Goal: Obtain resource: Download file/media

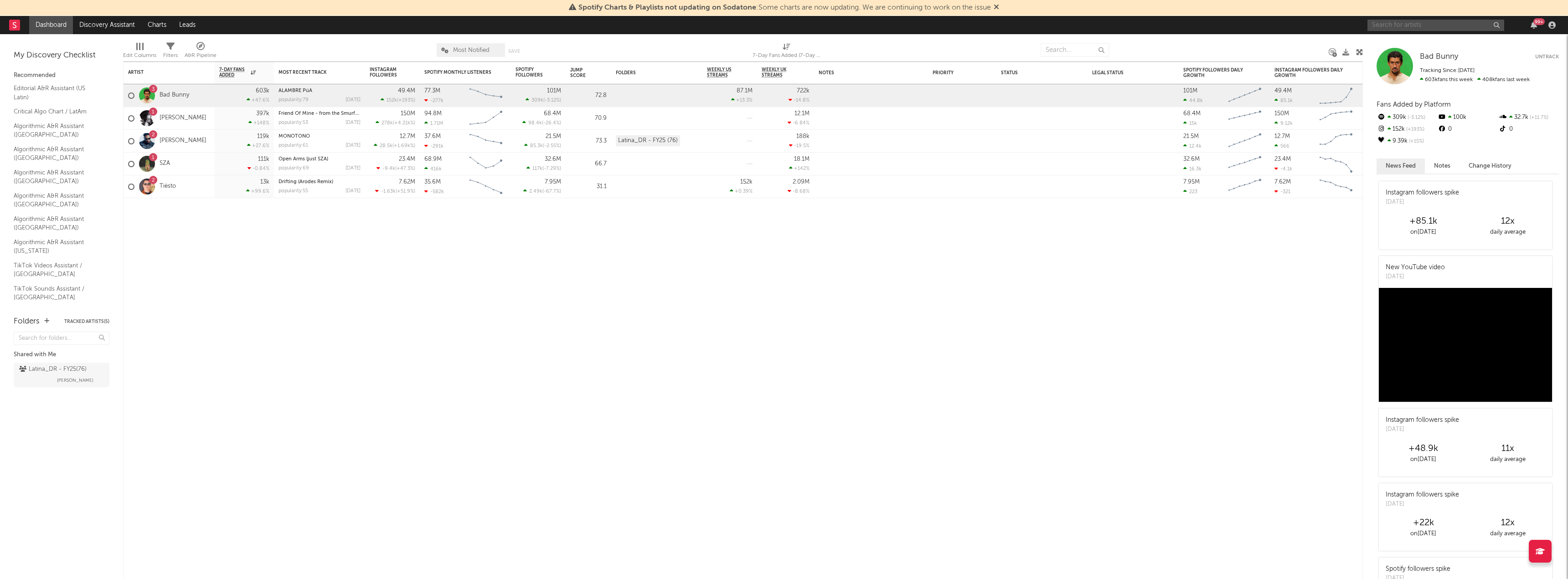
click at [1413, 28] on input "text" at bounding box center [1435, 25] width 137 height 11
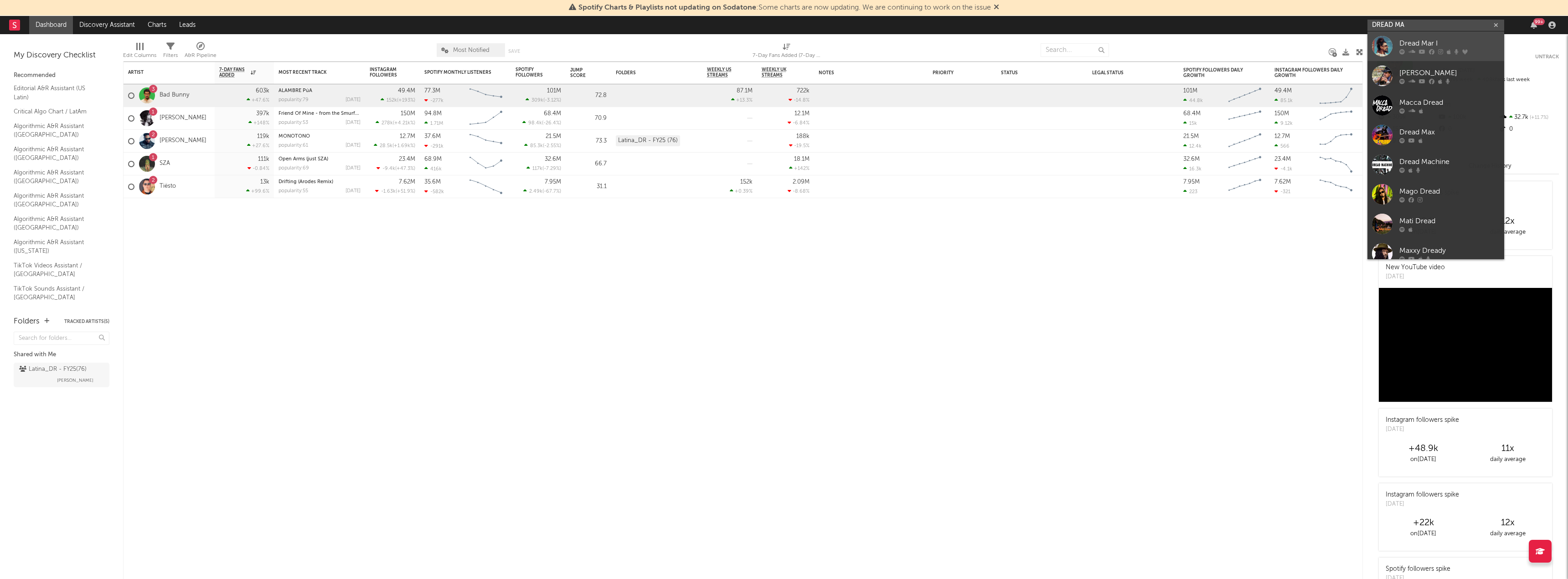
type input "DREAD MA"
click at [1434, 43] on div "Dread Mar I" at bounding box center [1449, 43] width 100 height 11
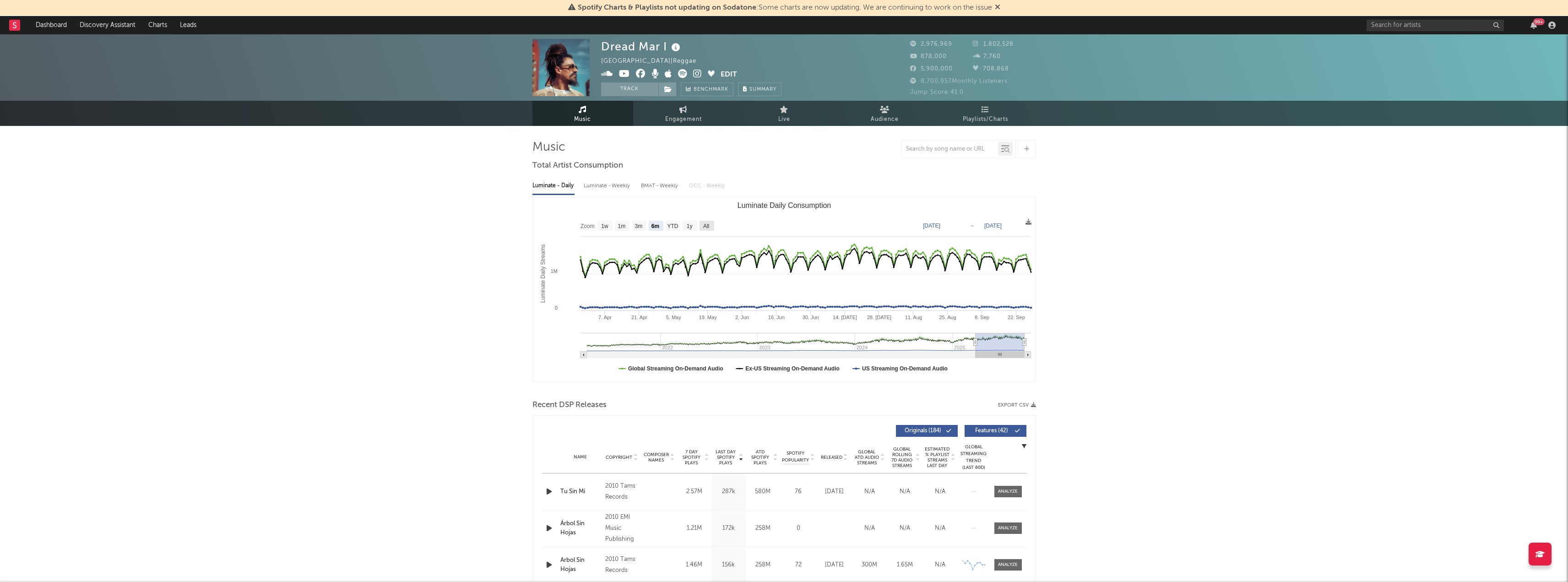
click at [716, 227] on rect "Luminate Daily Consumption" at bounding box center [784, 289] width 503 height 183
click at [708, 227] on text "All" at bounding box center [705, 226] width 6 height 7
select select "All"
type input "2021-03-31"
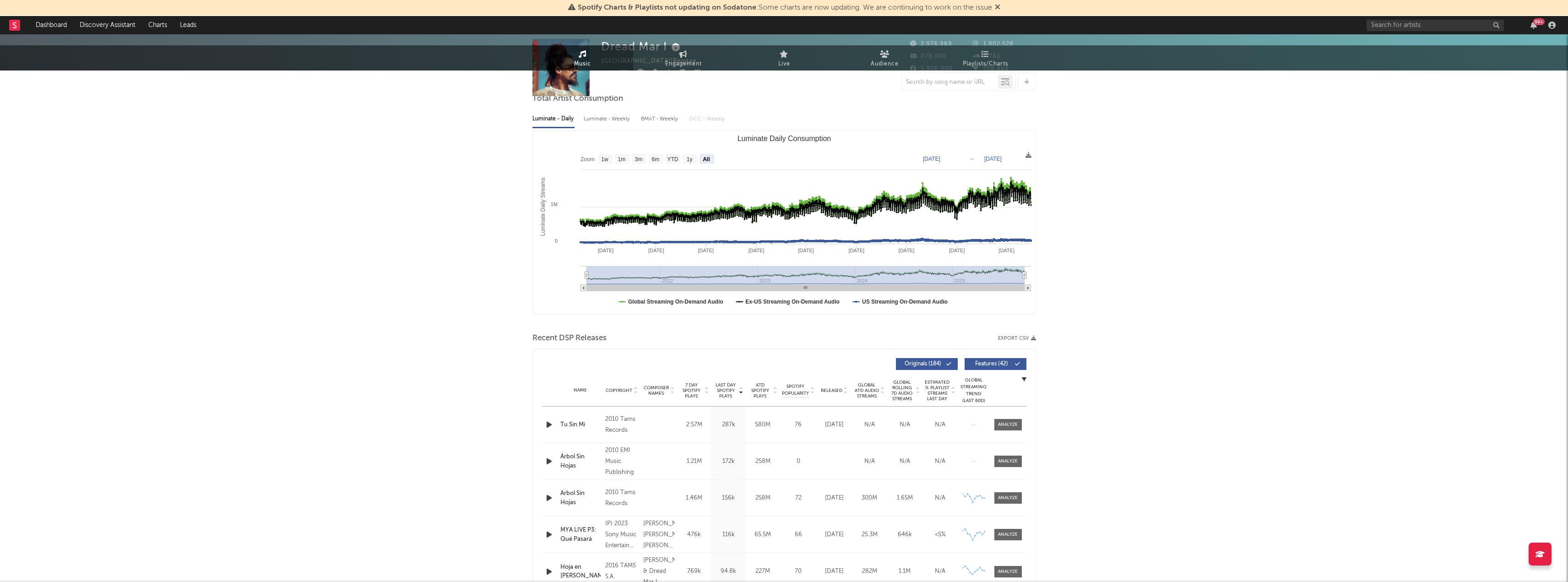
scroll to position [137, 0]
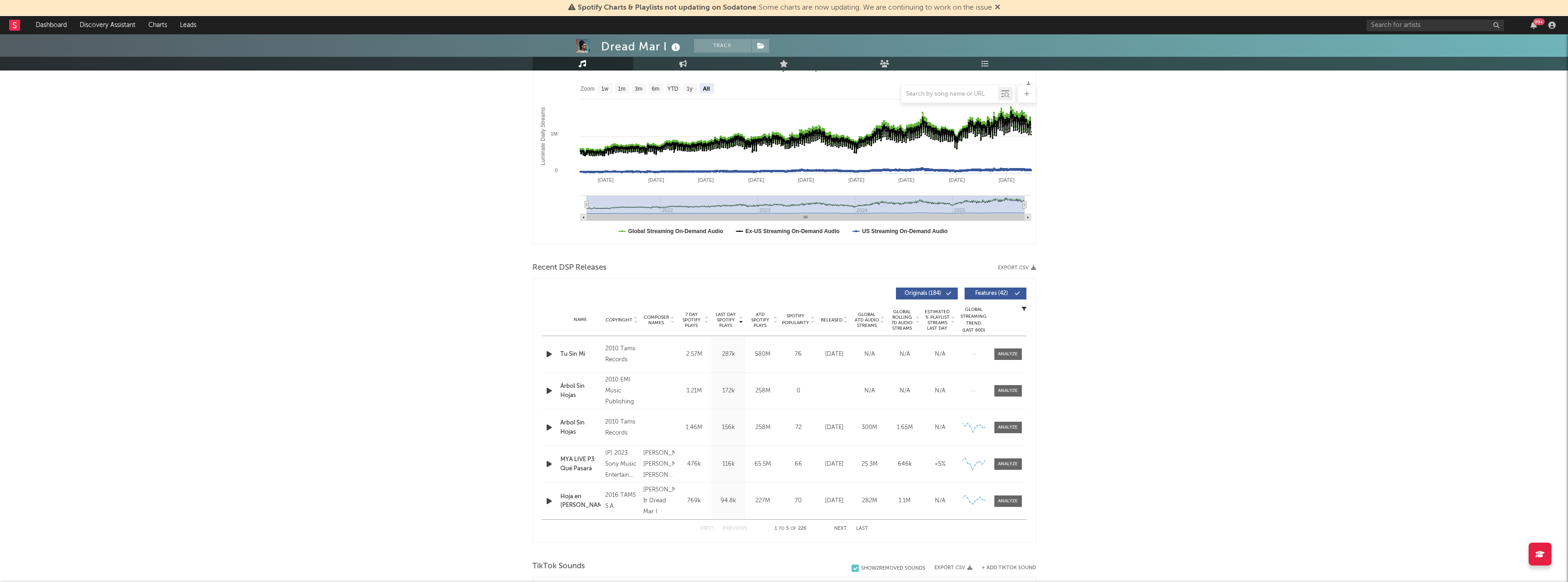
click at [990, 294] on span "Features ( 42 )" at bounding box center [991, 294] width 42 height 5
click at [1028, 268] on button "Export CSV" at bounding box center [1017, 268] width 38 height 5
